Goal: Navigation & Orientation: Find specific page/section

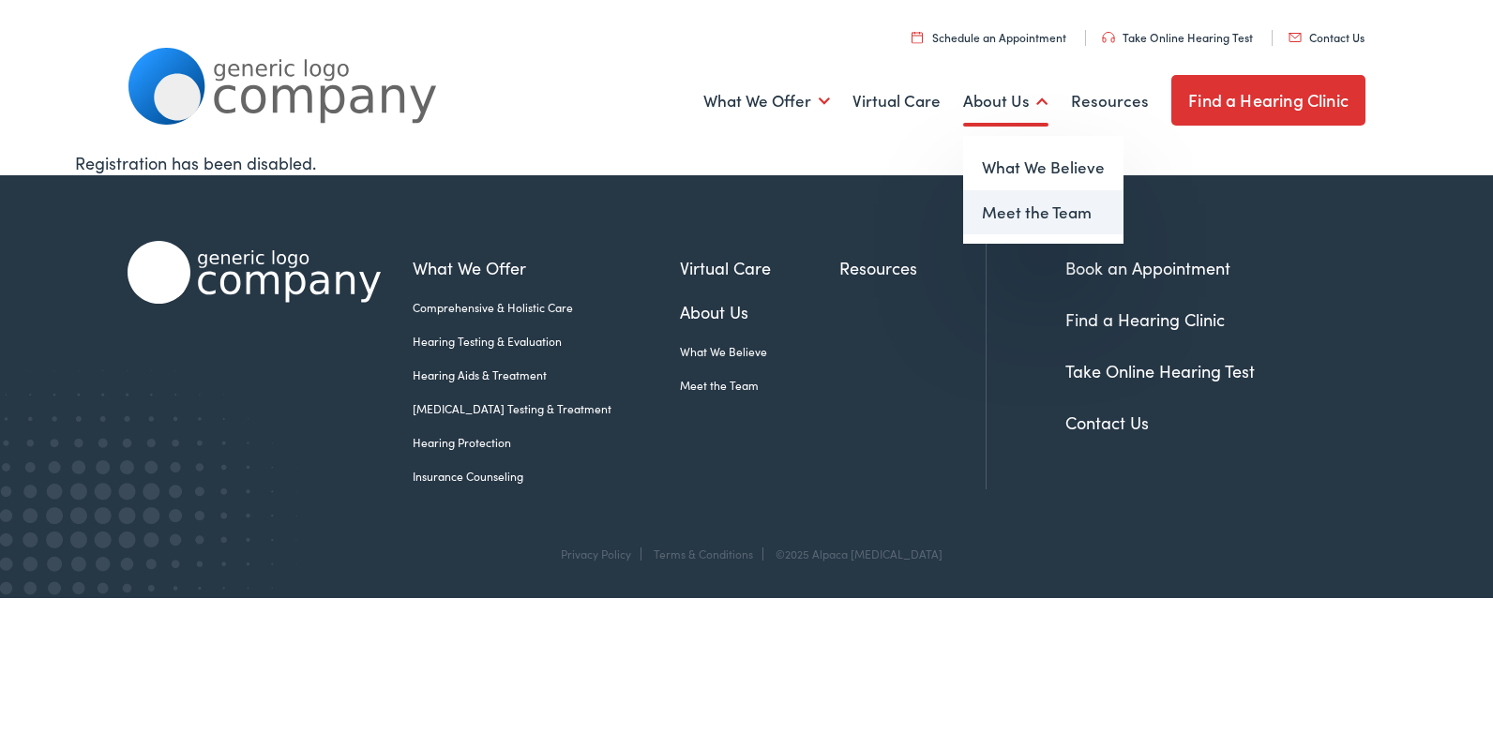
click at [1025, 205] on link "Meet the Team" at bounding box center [1043, 212] width 160 height 45
